Goal: Task Accomplishment & Management: Manage account settings

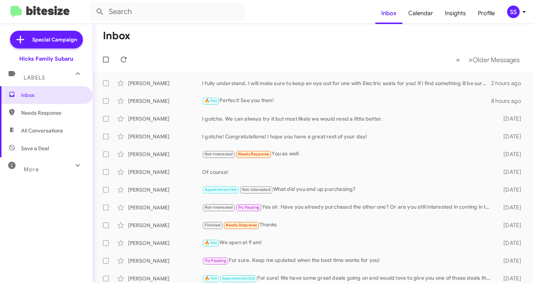
click at [29, 146] on span "Save a Deal" at bounding box center [35, 148] width 28 height 7
type input "in:not-interested"
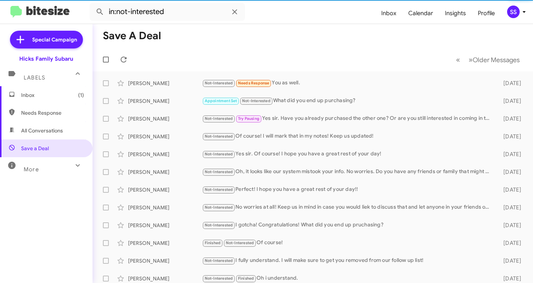
click at [49, 97] on span "Inbox (1)" at bounding box center [52, 95] width 63 height 7
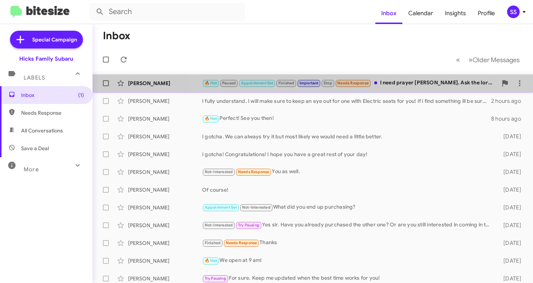
click at [440, 87] on div "🔥 Hot Paused Appointment Set Finished Important Stop Needs Response I need pray…" at bounding box center [350, 83] width 296 height 9
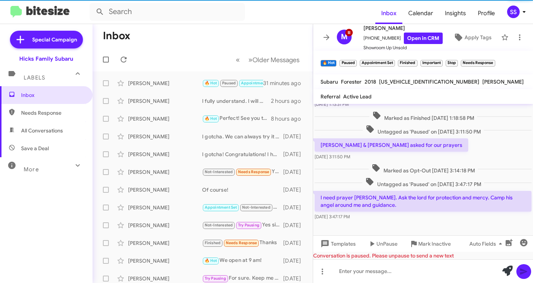
scroll to position [493, 0]
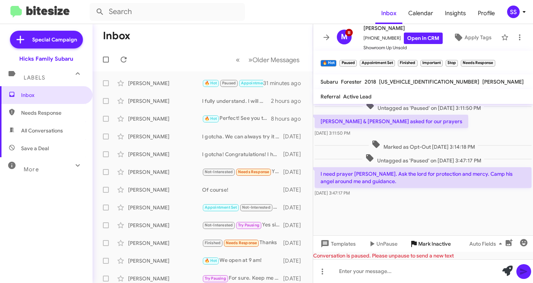
click at [429, 245] on span "Mark Inactive" at bounding box center [435, 243] width 33 height 13
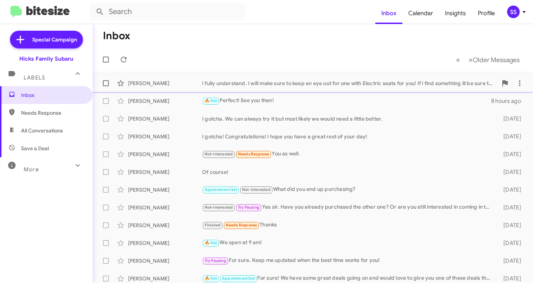
click at [338, 81] on div "I fully understand. I will make sure to keep an eye out for one with Electric s…" at bounding box center [350, 83] width 296 height 7
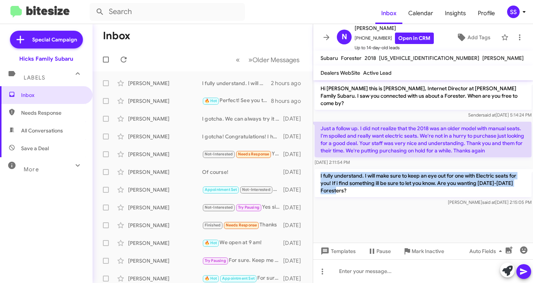
drag, startPoint x: 321, startPoint y: 167, endPoint x: 365, endPoint y: 182, distance: 46.9
click at [365, 182] on p "I fully understand. I will make sure to keep an eye out for one with Electric s…" at bounding box center [423, 183] width 217 height 28
copy p "I fully understand. I will make sure to keep an eye out for one with Electric s…"
click at [33, 153] on span "Save a Deal" at bounding box center [46, 149] width 93 height 18
type input "in:not-interested"
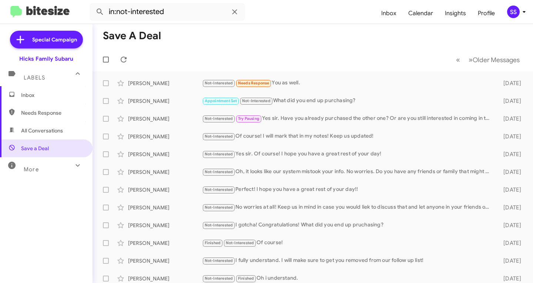
click at [50, 97] on span "Inbox" at bounding box center [52, 95] width 63 height 7
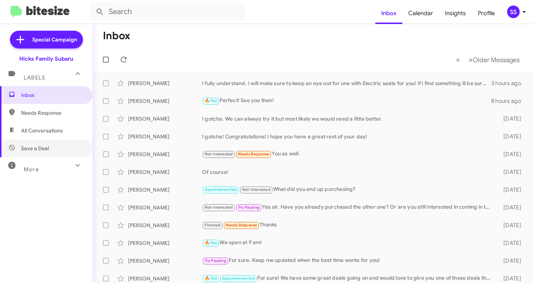
drag, startPoint x: 37, startPoint y: 144, endPoint x: 47, endPoint y: 104, distance: 41.0
click at [37, 144] on span "Save a Deal" at bounding box center [46, 149] width 93 height 18
type input "in:not-interested"
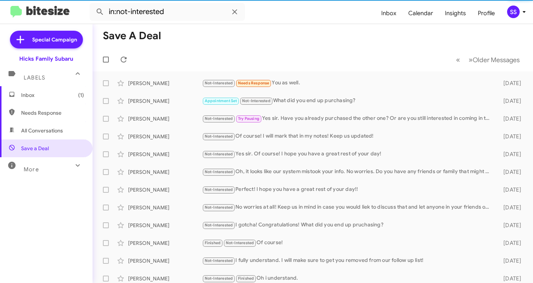
click at [41, 92] on span "Inbox (1)" at bounding box center [52, 95] width 63 height 7
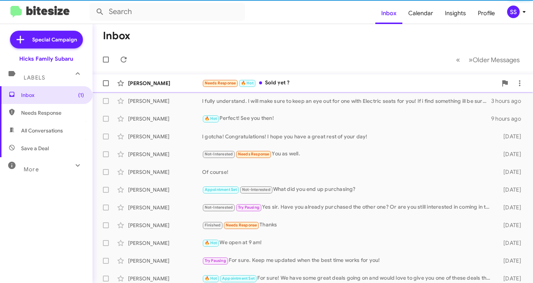
click at [303, 86] on div "Needs Response 🔥 Hot Sold yet ?" at bounding box center [350, 83] width 296 height 9
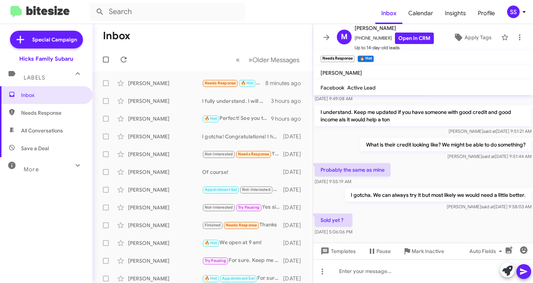
scroll to position [287, 0]
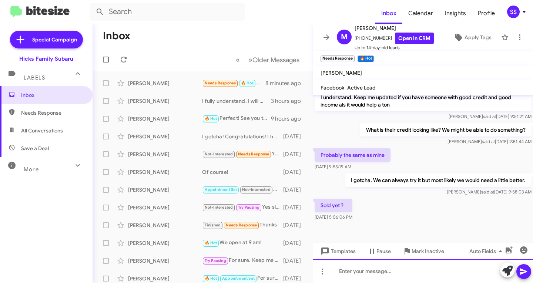
click at [366, 275] on div at bounding box center [423, 272] width 220 height 24
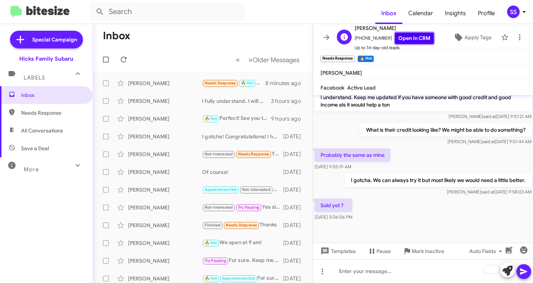
click at [410, 37] on link "Open in CRM" at bounding box center [414, 38] width 39 height 11
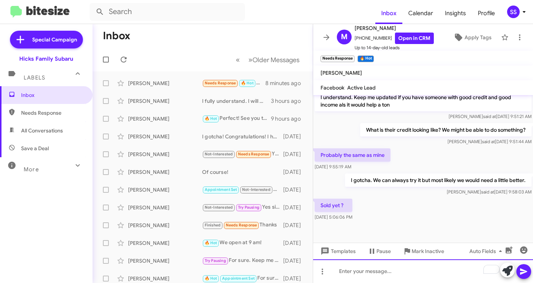
click at [383, 273] on div "To enrich screen reader interactions, please activate Accessibility in Grammarl…" at bounding box center [423, 272] width 220 height 24
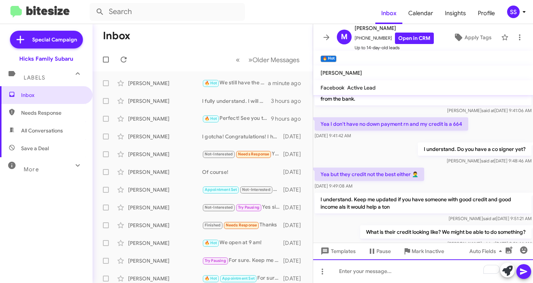
scroll to position [315, 0]
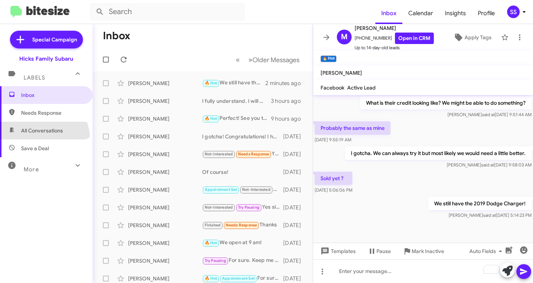
click at [41, 139] on span "All Conversations" at bounding box center [46, 131] width 93 height 18
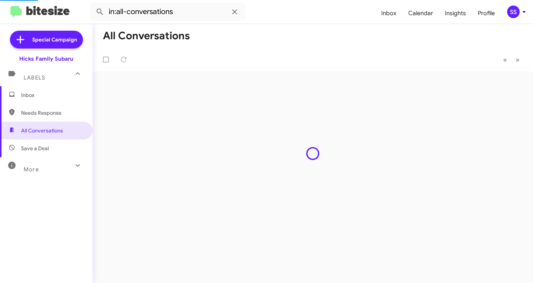
click at [39, 147] on span "Save a Deal" at bounding box center [35, 148] width 28 height 7
type input "in:not-interested"
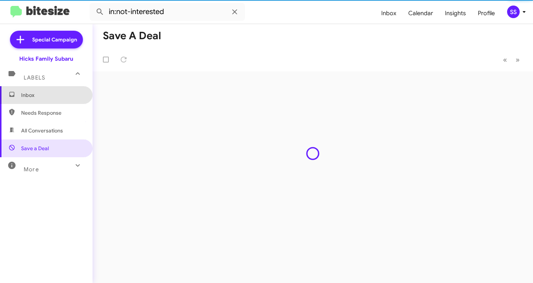
click at [46, 100] on span "Inbox" at bounding box center [46, 95] width 93 height 18
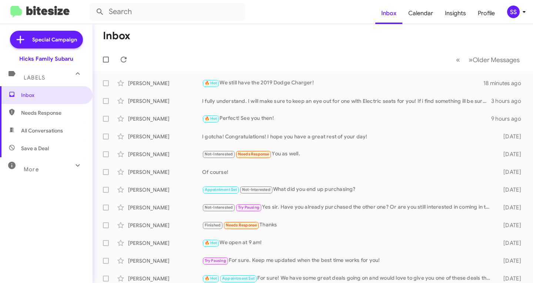
click at [33, 153] on span "Save a Deal" at bounding box center [46, 149] width 93 height 18
type input "in:not-interested"
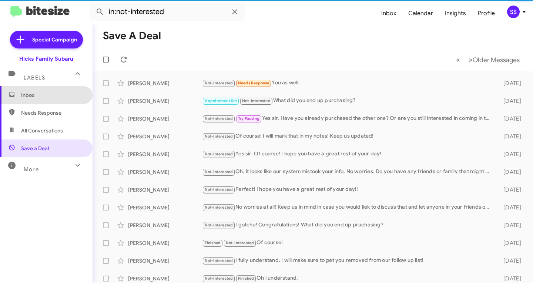
click at [64, 96] on span "Inbox" at bounding box center [52, 95] width 63 height 7
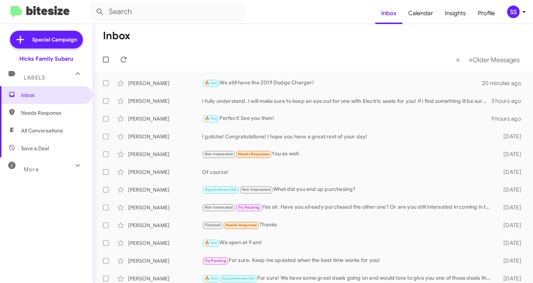
click at [47, 149] on span "Save a Deal" at bounding box center [35, 148] width 28 height 7
type input "in:not-interested"
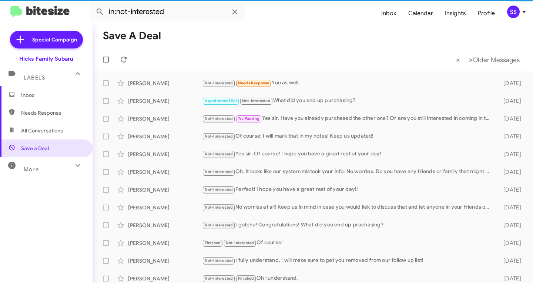
click at [59, 97] on span "Inbox" at bounding box center [52, 95] width 63 height 7
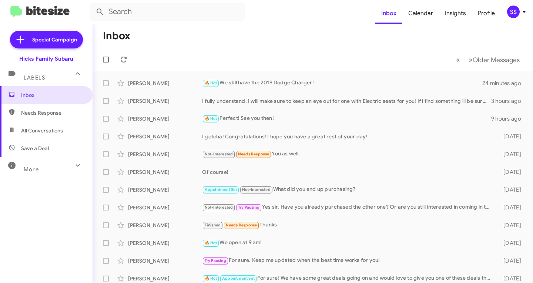
click at [64, 153] on span "Save a Deal" at bounding box center [46, 149] width 93 height 18
type input "in:not-interested"
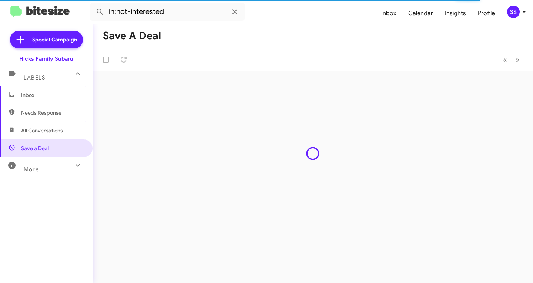
click at [47, 95] on span "Inbox" at bounding box center [52, 95] width 63 height 7
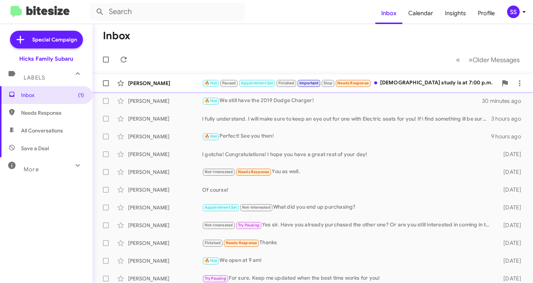
click at [413, 81] on div "🔥 Hot Paused Appointment Set Finished Important Stop Needs Response [DEMOGRAPHI…" at bounding box center [350, 83] width 296 height 9
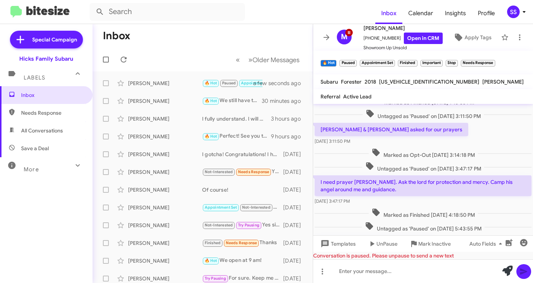
scroll to position [505, 0]
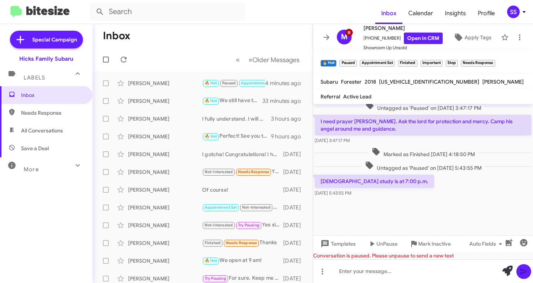
click at [29, 151] on span "Save a Deal" at bounding box center [35, 148] width 28 height 7
type input "in:not-interested"
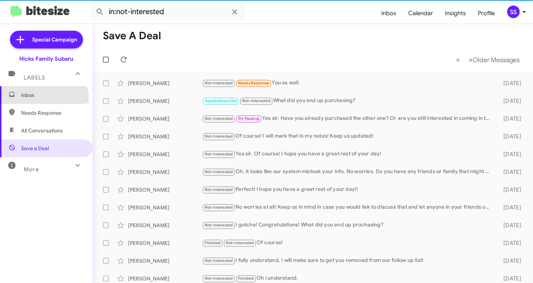
click at [39, 100] on span "Inbox" at bounding box center [46, 95] width 93 height 18
